Goal: Transaction & Acquisition: Purchase product/service

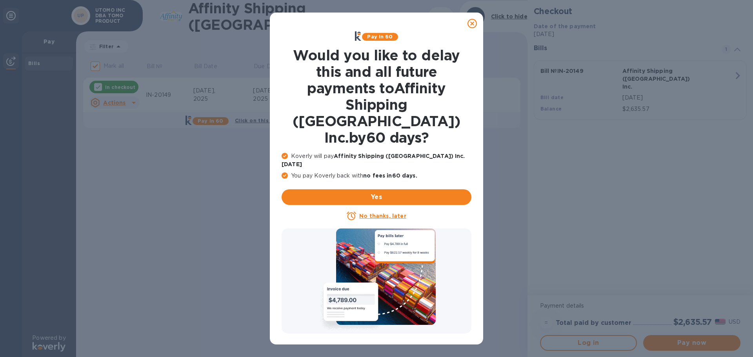
click at [471, 22] on icon at bounding box center [472, 23] width 9 height 9
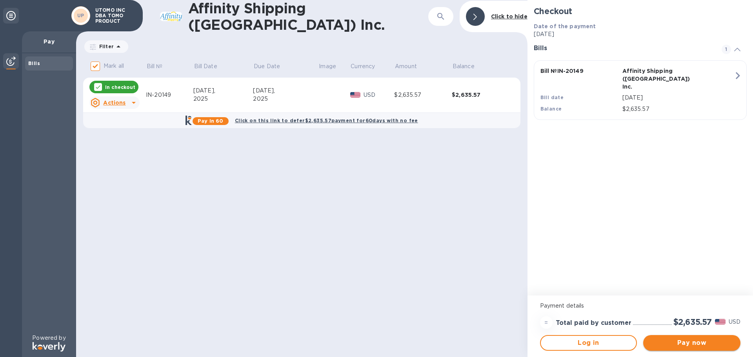
click at [698, 344] on span "Pay now" at bounding box center [692, 343] width 85 height 9
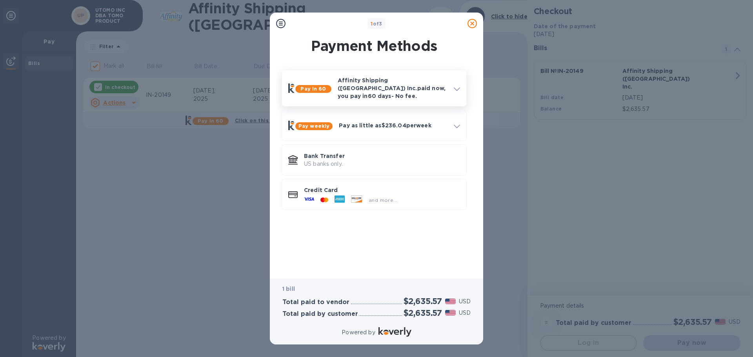
click at [403, 92] on p "Affinity Shipping ([GEOGRAPHIC_DATA]) Inc. paid now, you pay [DATE] - No fee." at bounding box center [393, 89] width 110 height 24
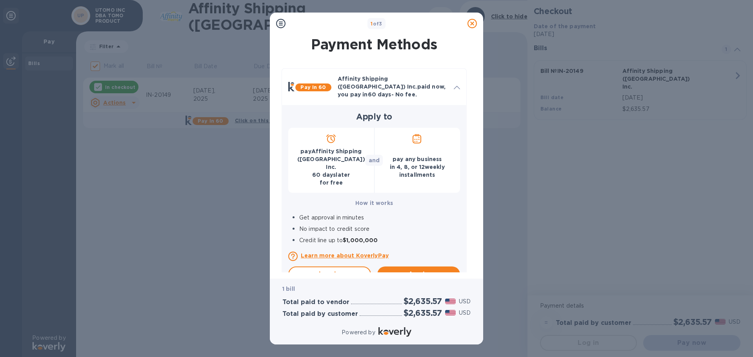
click at [347, 163] on p "pay Affinity Shipping ([GEOGRAPHIC_DATA]) Inc. [DATE] for free" at bounding box center [331, 167] width 73 height 39
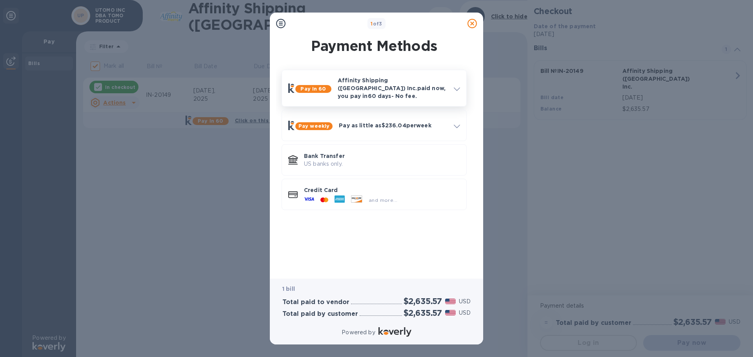
click at [374, 88] on p "Affinity Shipping ([GEOGRAPHIC_DATA]) Inc. paid now, you pay [DATE] - No fee." at bounding box center [393, 89] width 110 height 24
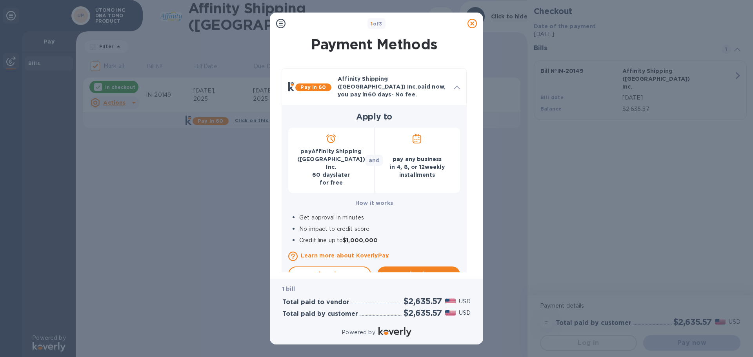
click at [335, 161] on p "pay Affinity Shipping ([GEOGRAPHIC_DATA]) Inc. [DATE] for free" at bounding box center [331, 167] width 73 height 39
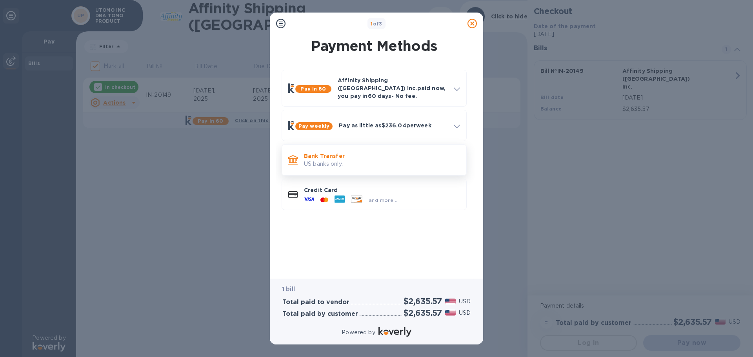
click at [316, 160] on p "US banks only." at bounding box center [382, 164] width 156 height 8
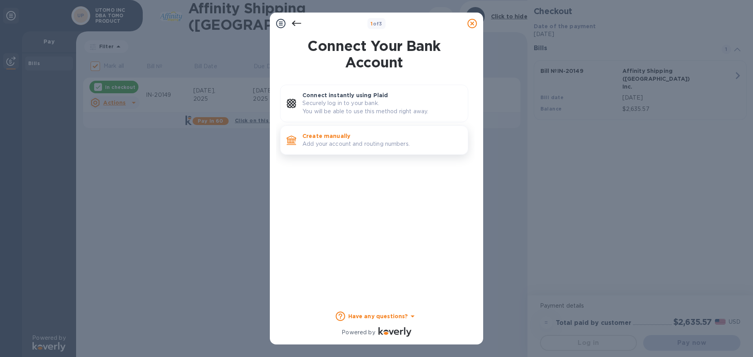
click at [333, 142] on p "Add your account and routing numbers." at bounding box center [382, 144] width 159 height 8
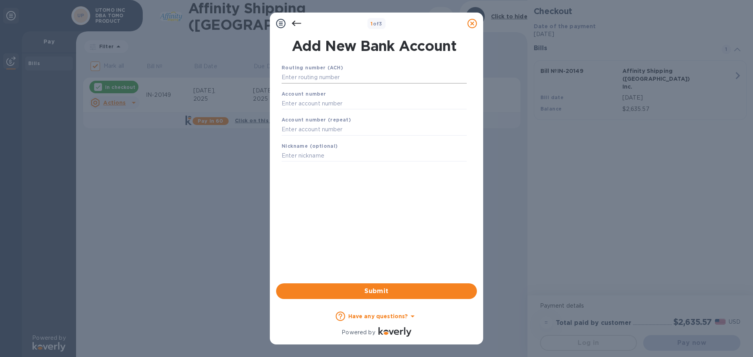
click at [350, 77] on input "text" at bounding box center [374, 78] width 185 height 12
type input "122203950"
type input "23555653"
type input "CATHAY"
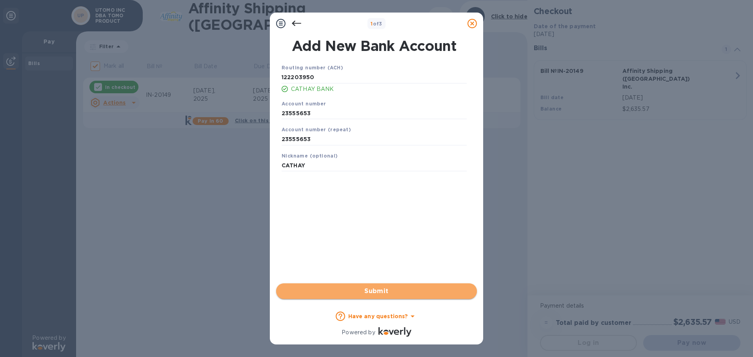
click at [361, 289] on span "Submit" at bounding box center [377, 291] width 188 height 9
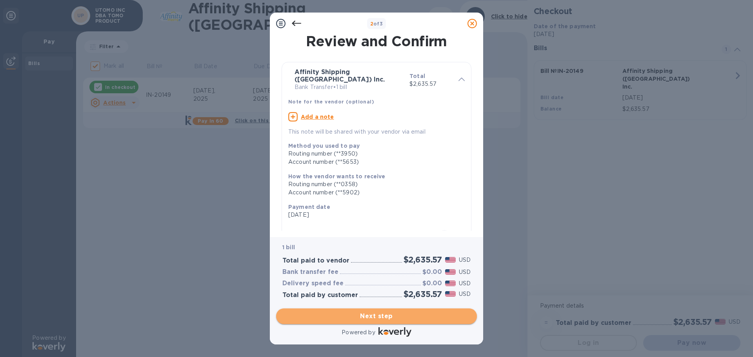
click at [384, 314] on span "Next step" at bounding box center [377, 316] width 188 height 9
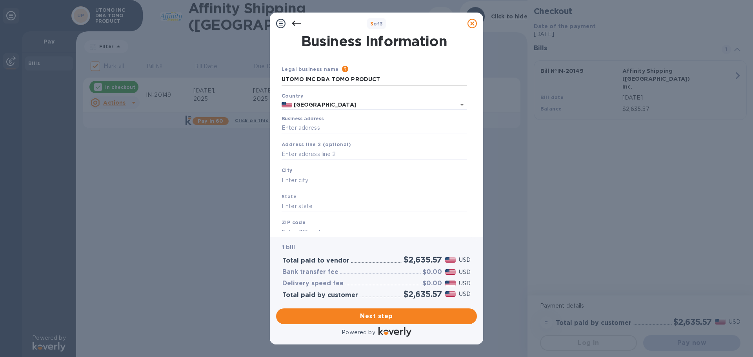
click at [421, 85] on input "UTOMO INC DBA TOMO PRODUCT" at bounding box center [374, 80] width 185 height 12
drag, startPoint x: 421, startPoint y: 81, endPoint x: 200, endPoint y: 83, distance: 220.5
click at [200, 83] on div "3 of 3 Business Information Legal business name Please provide the legal name t…" at bounding box center [376, 178] width 753 height 357
click at [334, 129] on input "Business address" at bounding box center [374, 128] width 185 height 12
click at [346, 128] on input "Business address" at bounding box center [374, 128] width 185 height 12
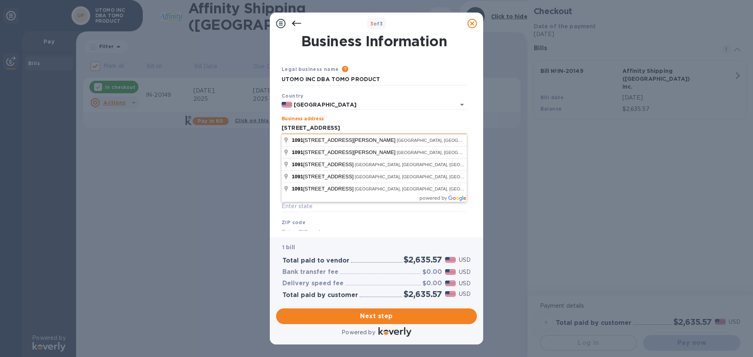
type input "[STREET_ADDRESS]"
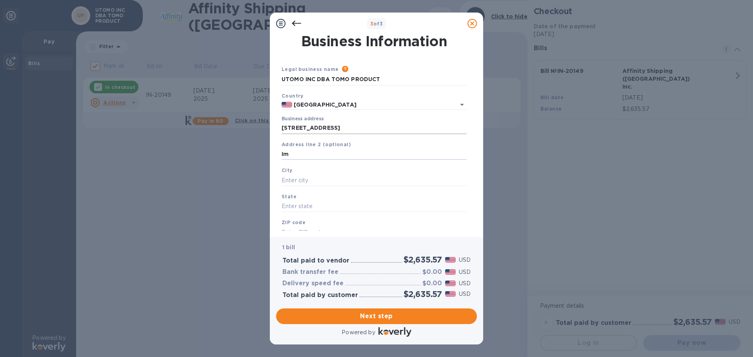
type input "I"
type input "Unit 1"
type input "EL MONTE"
type input "CA"
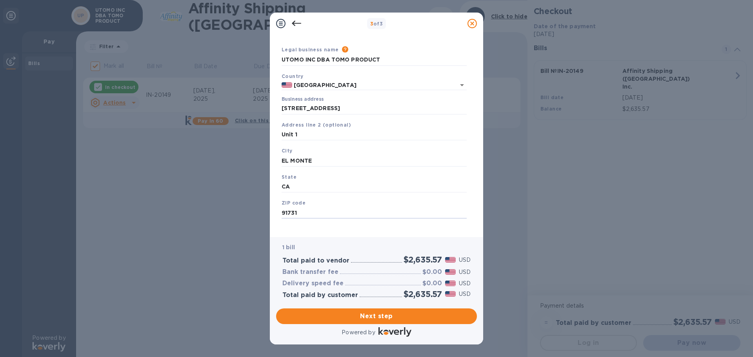
scroll to position [26, 0]
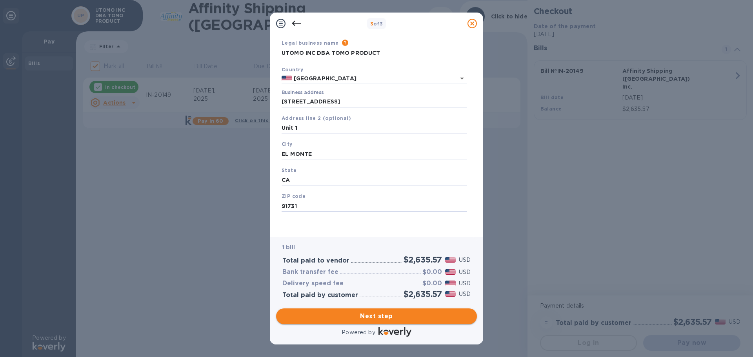
type input "91731"
click at [409, 320] on span "Next step" at bounding box center [377, 316] width 188 height 9
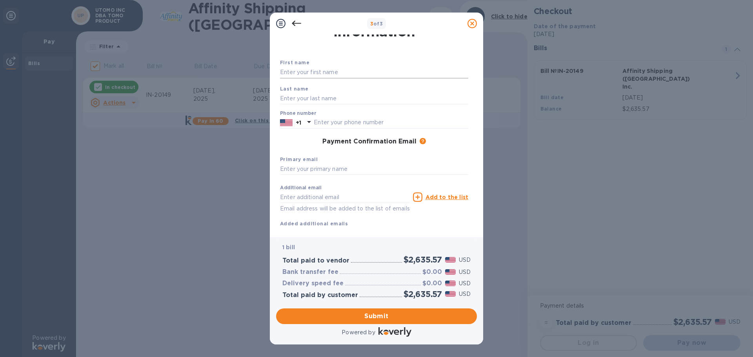
click at [362, 74] on input "text" at bounding box center [374, 73] width 188 height 12
type input "[PERSON_NAME]"
type input "Utomo"
type input "3109897538"
type input "[EMAIL_ADDRESS][DOMAIN_NAME]"
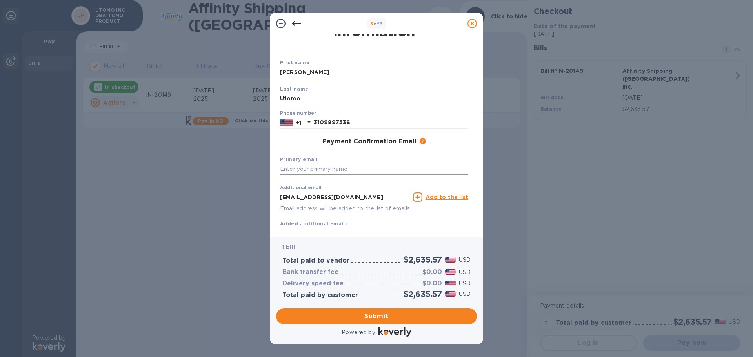
click at [368, 171] on input "text" at bounding box center [374, 170] width 188 height 12
type input "[PERSON_NAME][EMAIL_ADDRESS][DOMAIN_NAME]"
click at [366, 312] on span "Submit" at bounding box center [377, 316] width 188 height 9
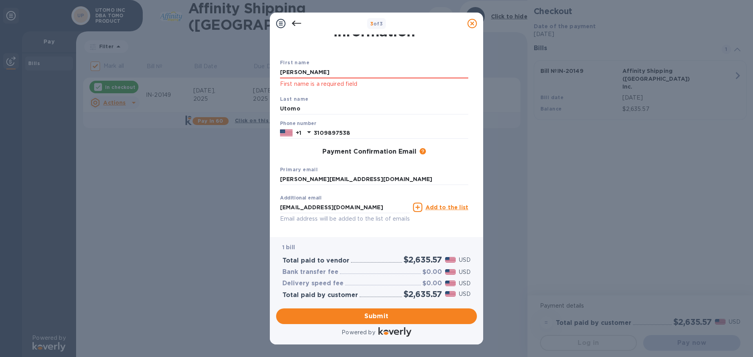
scroll to position [0, 0]
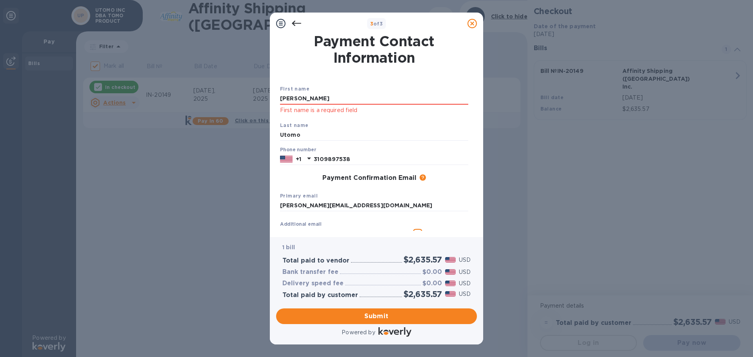
click at [364, 125] on div "Last name [PERSON_NAME]" at bounding box center [374, 131] width 195 height 26
click at [356, 126] on div "Last name [PERSON_NAME]" at bounding box center [374, 131] width 195 height 26
drag, startPoint x: 348, startPoint y: 100, endPoint x: 217, endPoint y: 97, distance: 131.9
click at [217, 97] on div "3 of 3 Payment Contact Information First name [PERSON_NAME] First name is a req…" at bounding box center [376, 178] width 753 height 357
type input "[PERSON_NAME]"
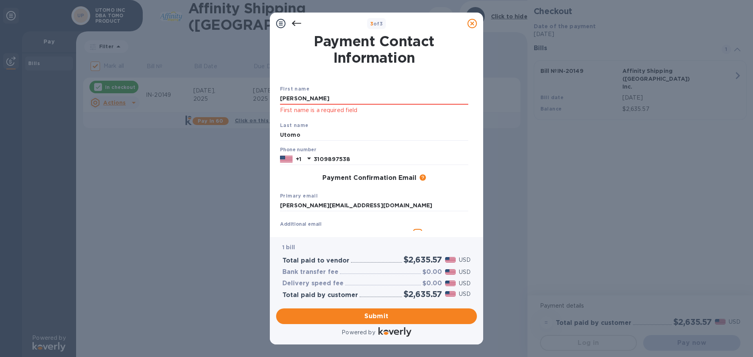
click at [413, 216] on div "Additional email [EMAIL_ADDRESS][DOMAIN_NAME] Email address will be added to th…" at bounding box center [374, 241] width 195 height 53
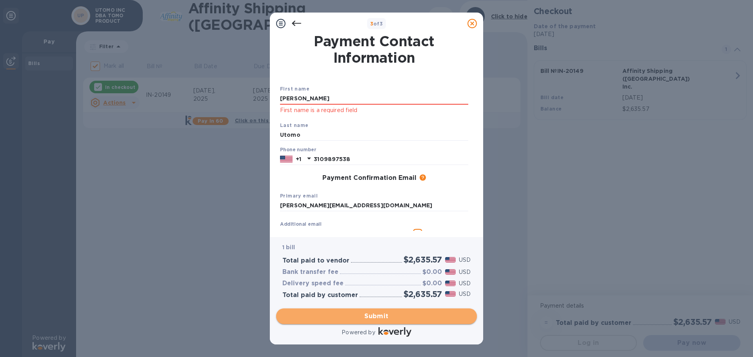
click at [372, 316] on span "Submit" at bounding box center [377, 316] width 188 height 9
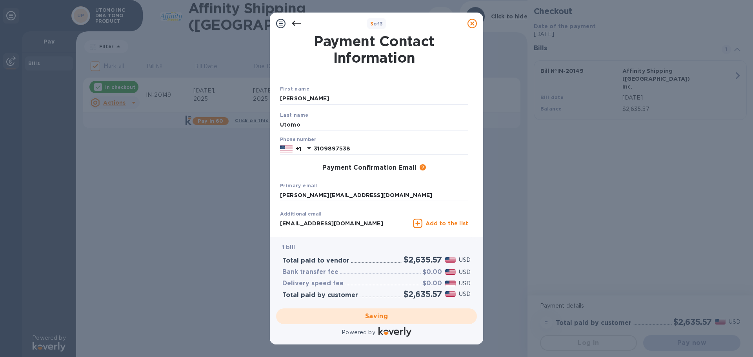
click at [379, 317] on div "Saving" at bounding box center [376, 317] width 207 height 22
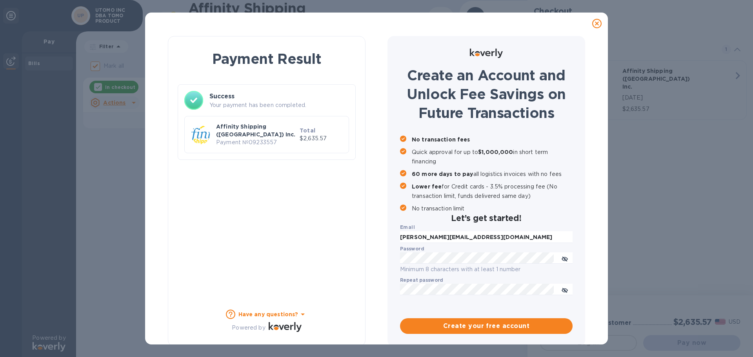
checkbox input "false"
